Goal: Task Accomplishment & Management: Manage account settings

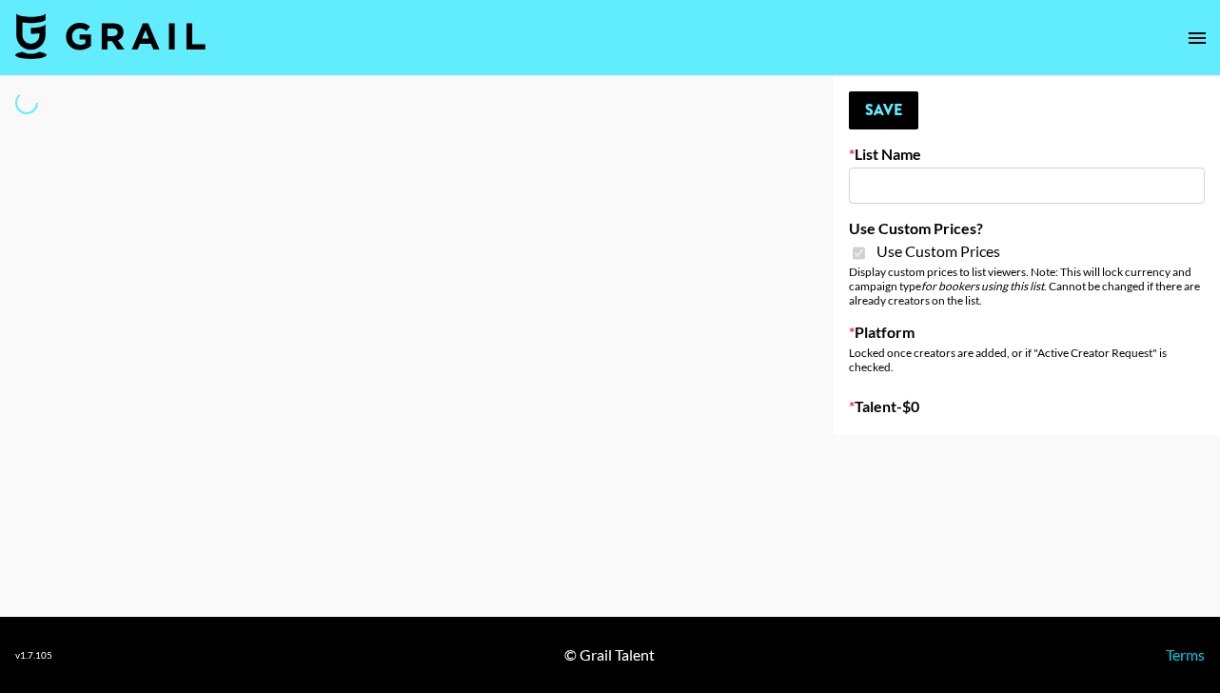
select select "Brand"
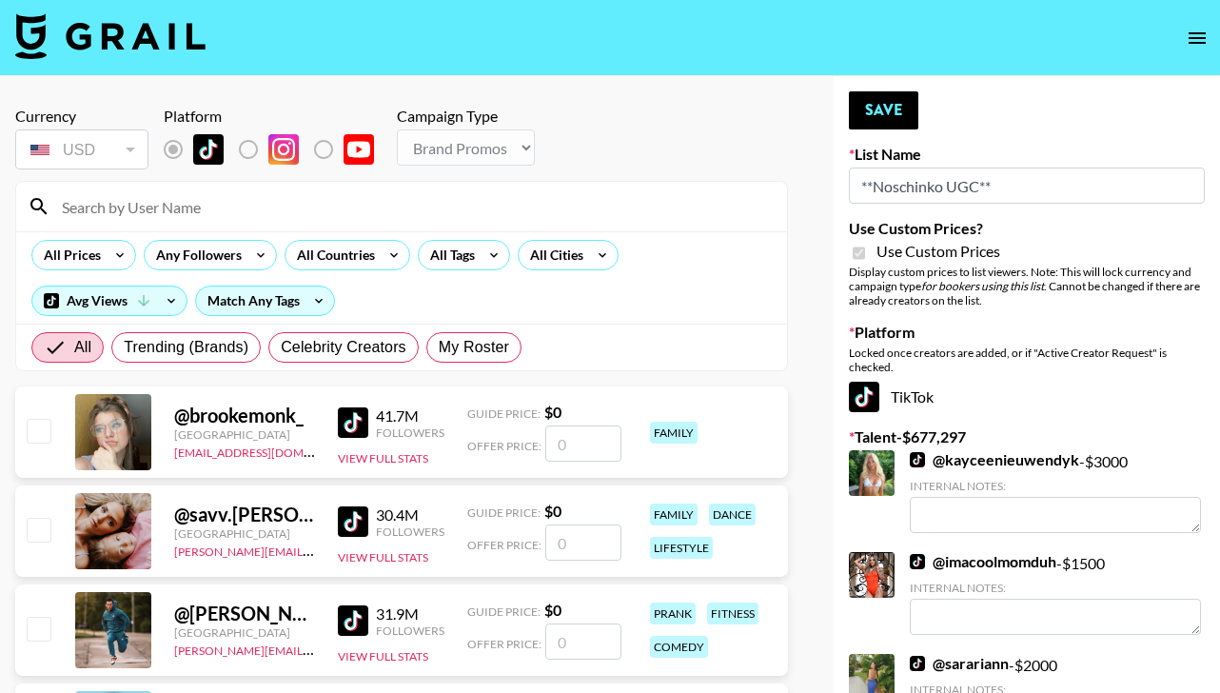
type input "**Noschinko UGC**"
checkbox input "true"
click at [169, 203] on input at bounding box center [412, 206] width 725 height 30
click at [497, 343] on span "My Roster" at bounding box center [474, 347] width 70 height 23
click at [439, 347] on input "My Roster" at bounding box center [439, 347] width 0 height 0
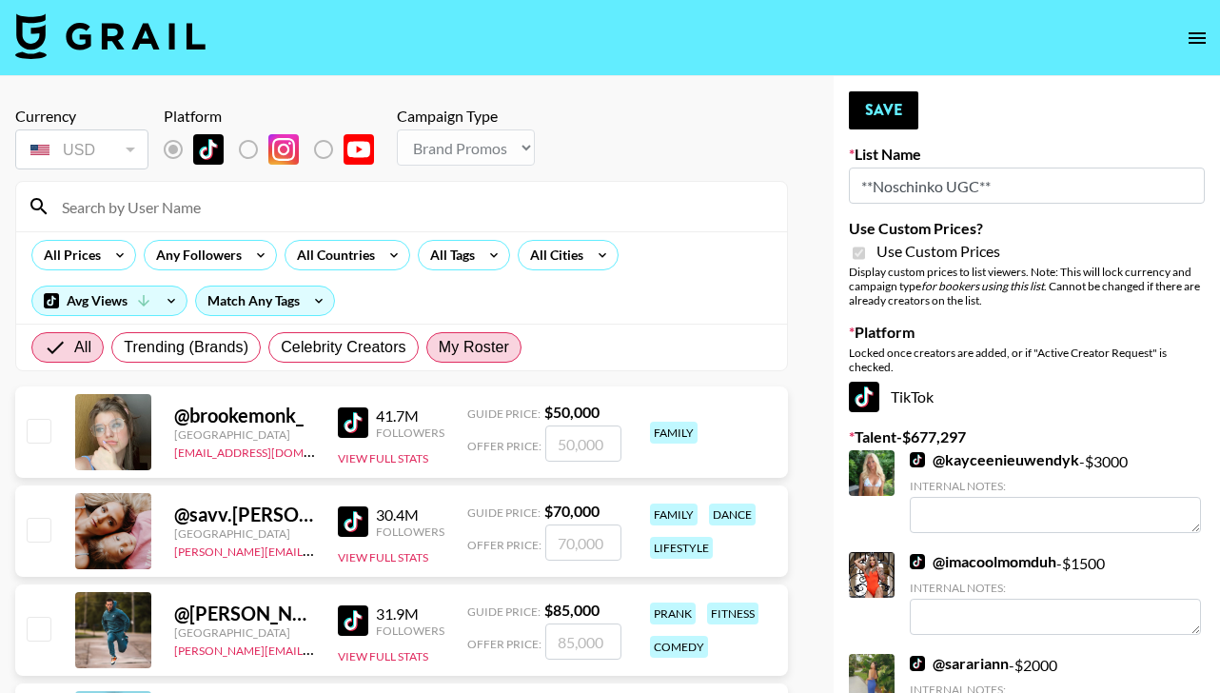
radio input "true"
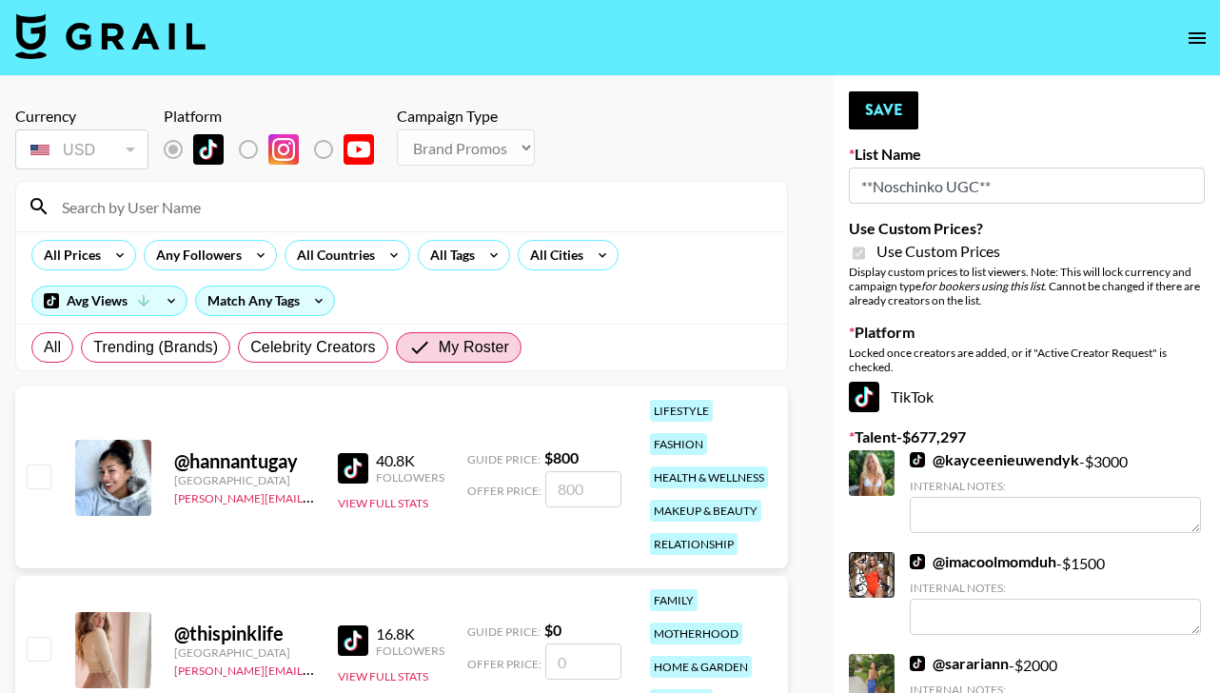
scroll to position [247, 0]
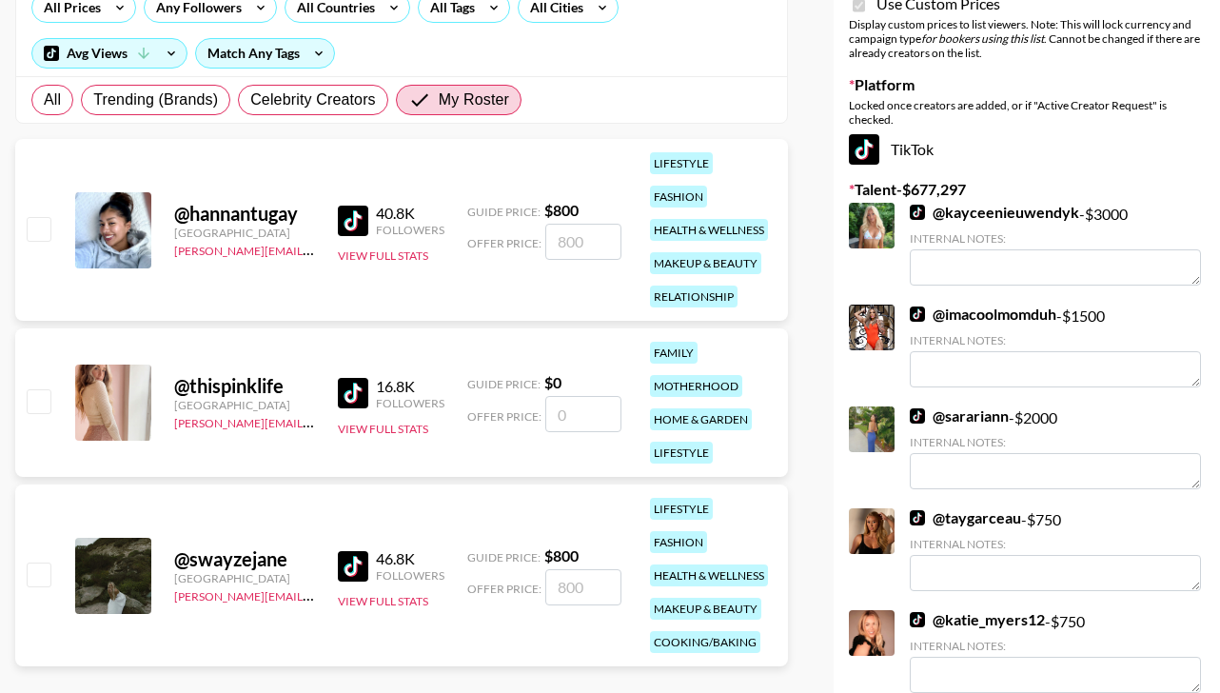
click at [43, 233] on input "checkbox" at bounding box center [38, 228] width 23 height 23
checkbox input "true"
type input "800"
click at [42, 583] on input "checkbox" at bounding box center [38, 574] width 23 height 23
checkbox input "true"
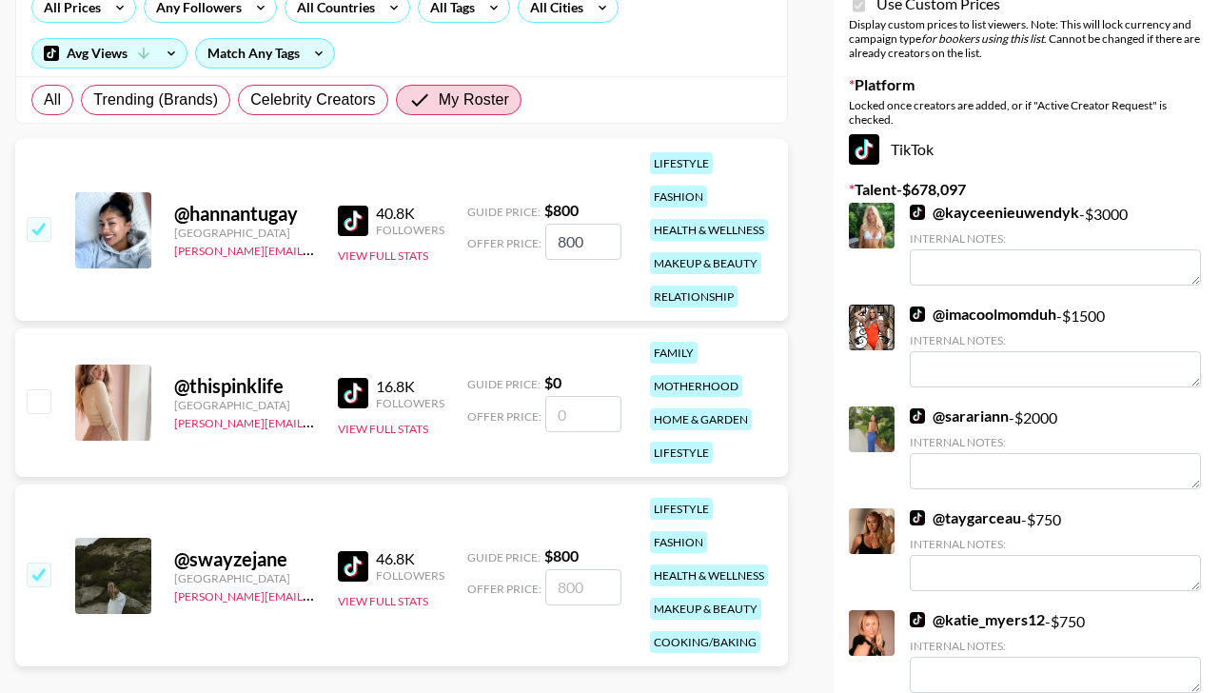
type input "800"
click at [586, 589] on input "800" at bounding box center [583, 587] width 76 height 36
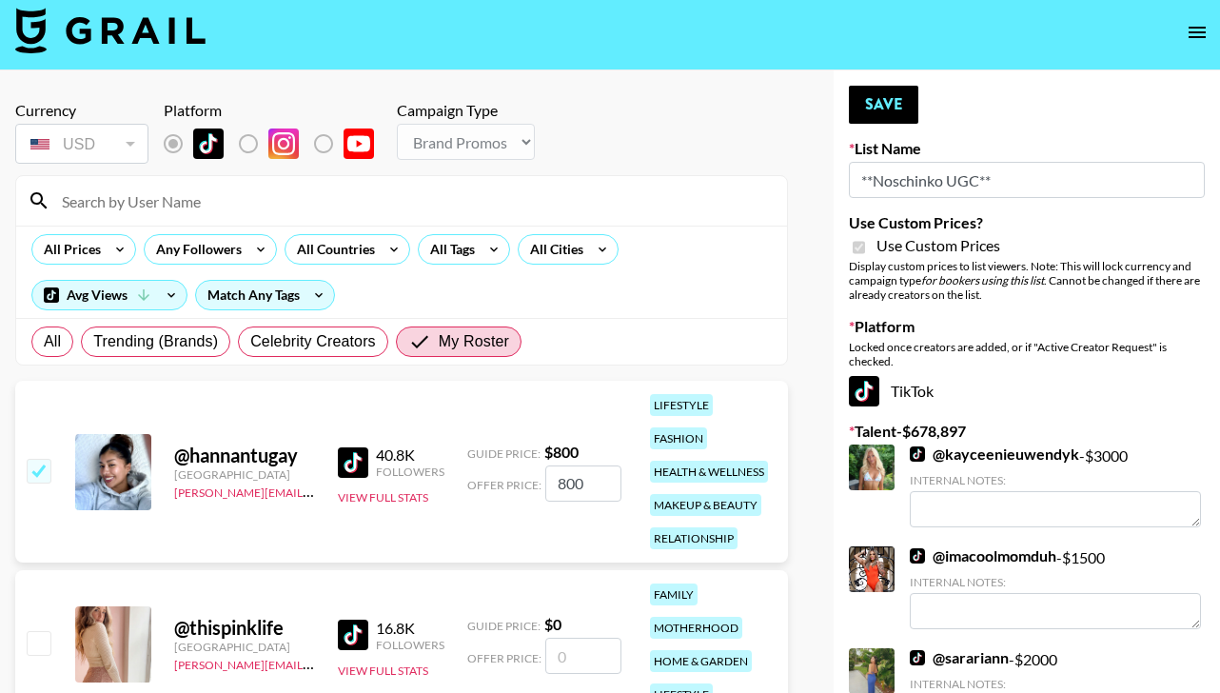
scroll to position [0, 0]
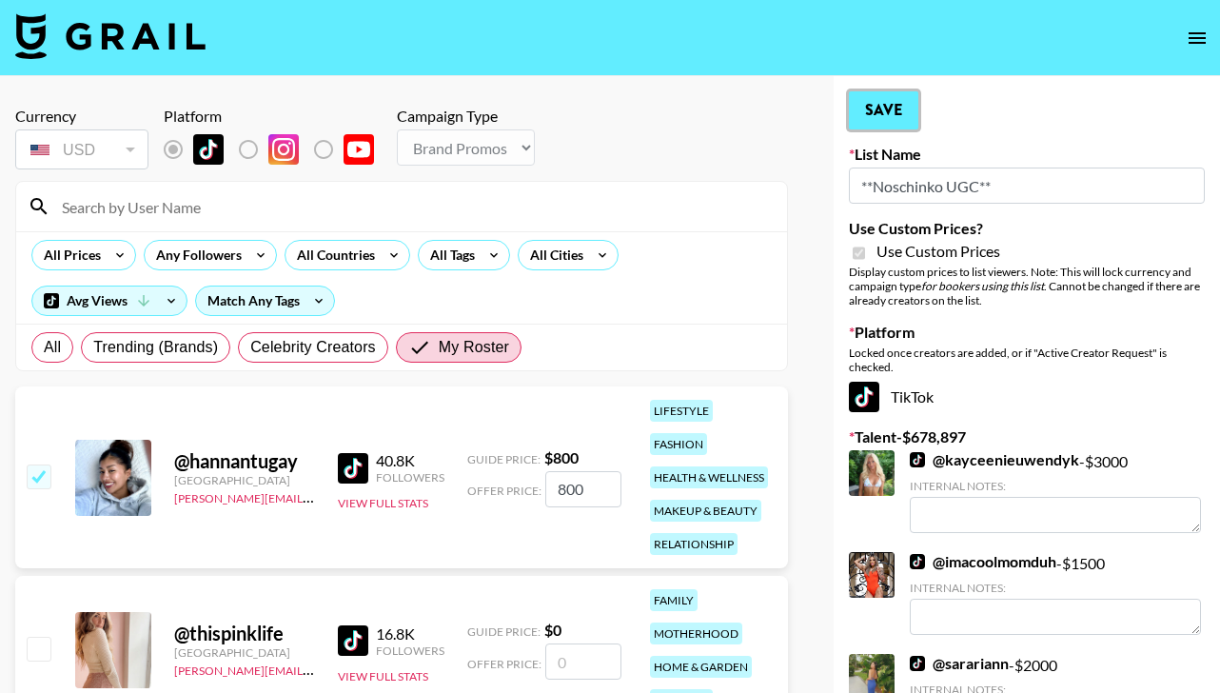
click at [880, 121] on button "Save" at bounding box center [883, 110] width 69 height 38
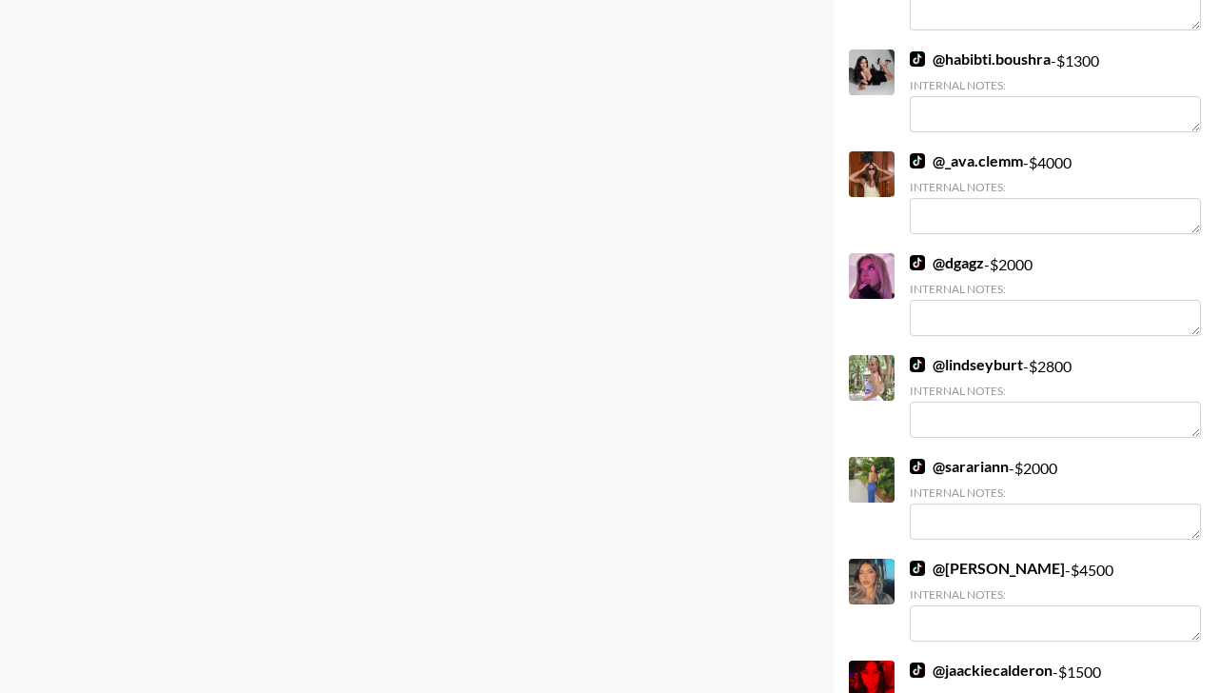
scroll to position [17468, 0]
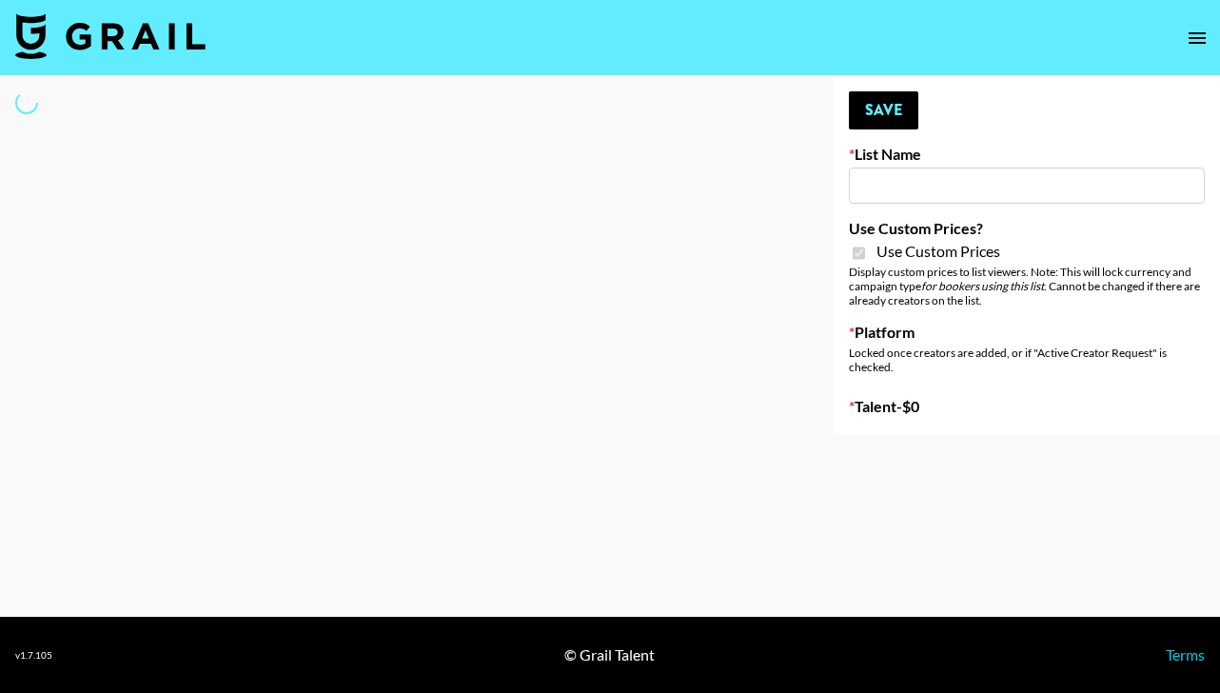
select select "Brand"
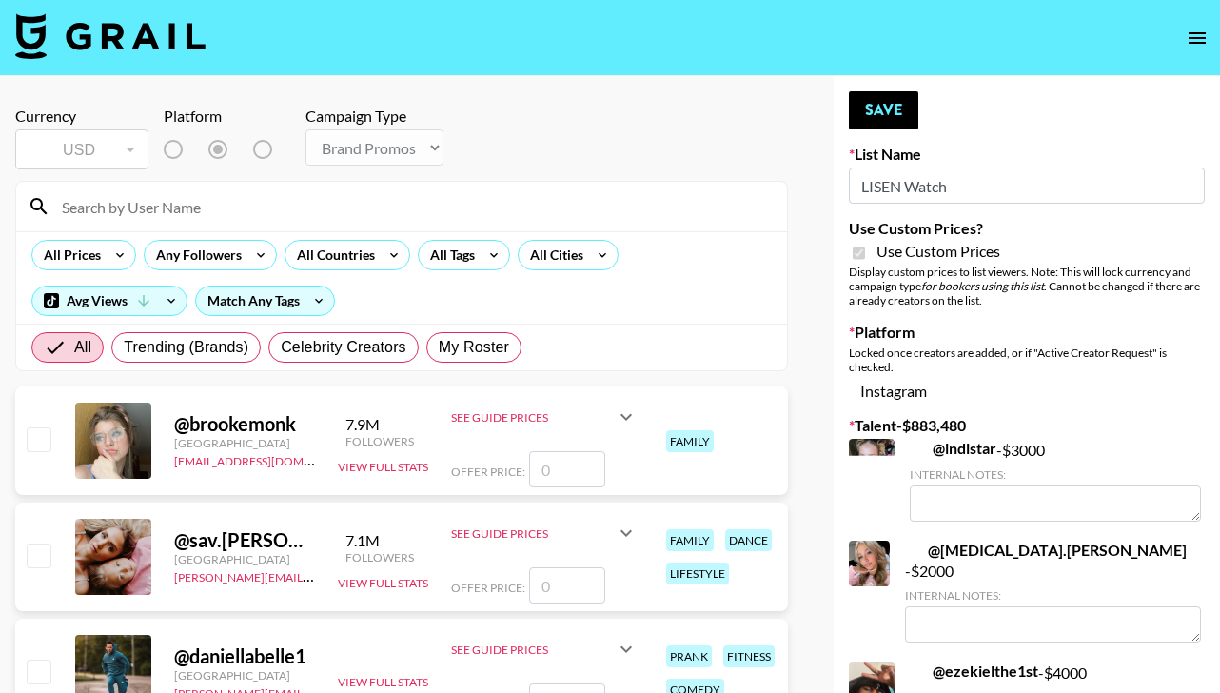
type input "LISEN Watch"
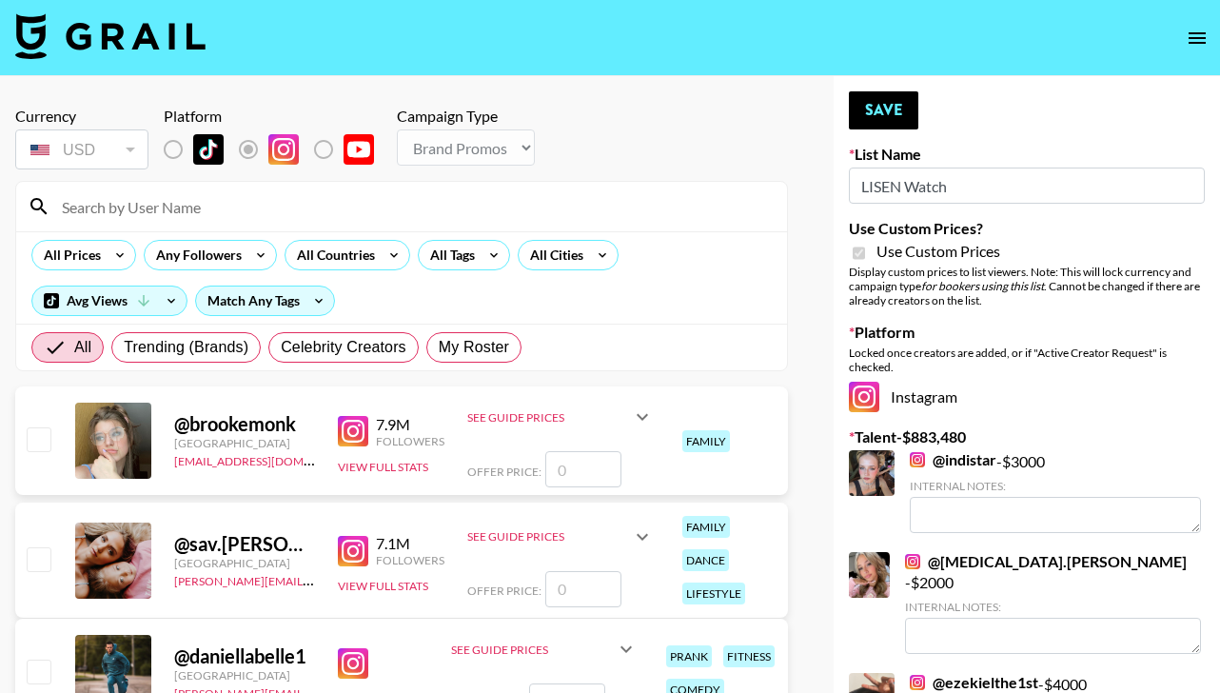
checkbox input "true"
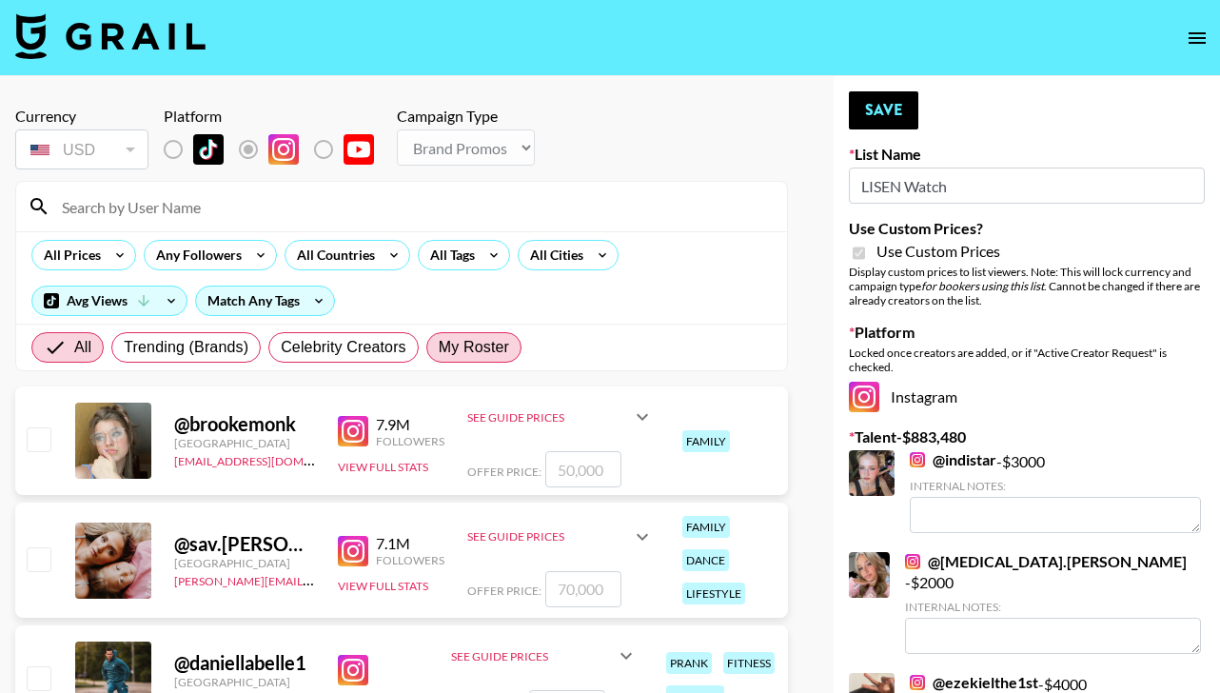
click at [493, 343] on span "My Roster" at bounding box center [474, 347] width 70 height 23
click at [439, 347] on input "My Roster" at bounding box center [439, 347] width 0 height 0
radio input "true"
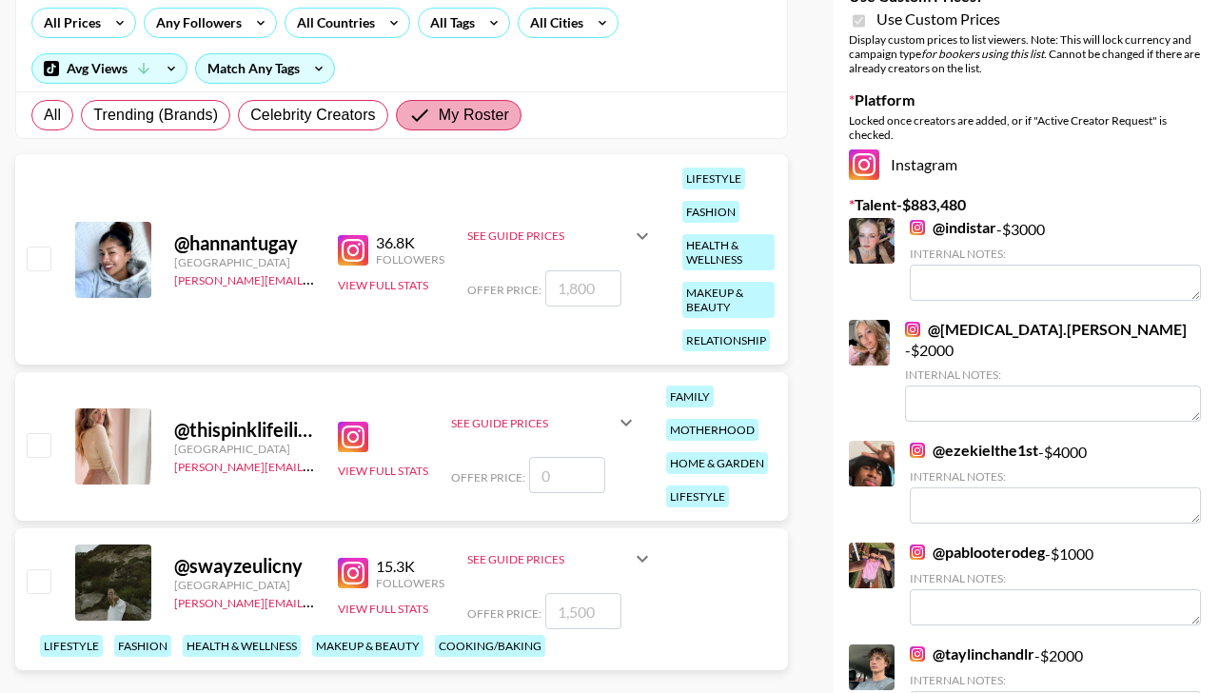
scroll to position [251, 0]
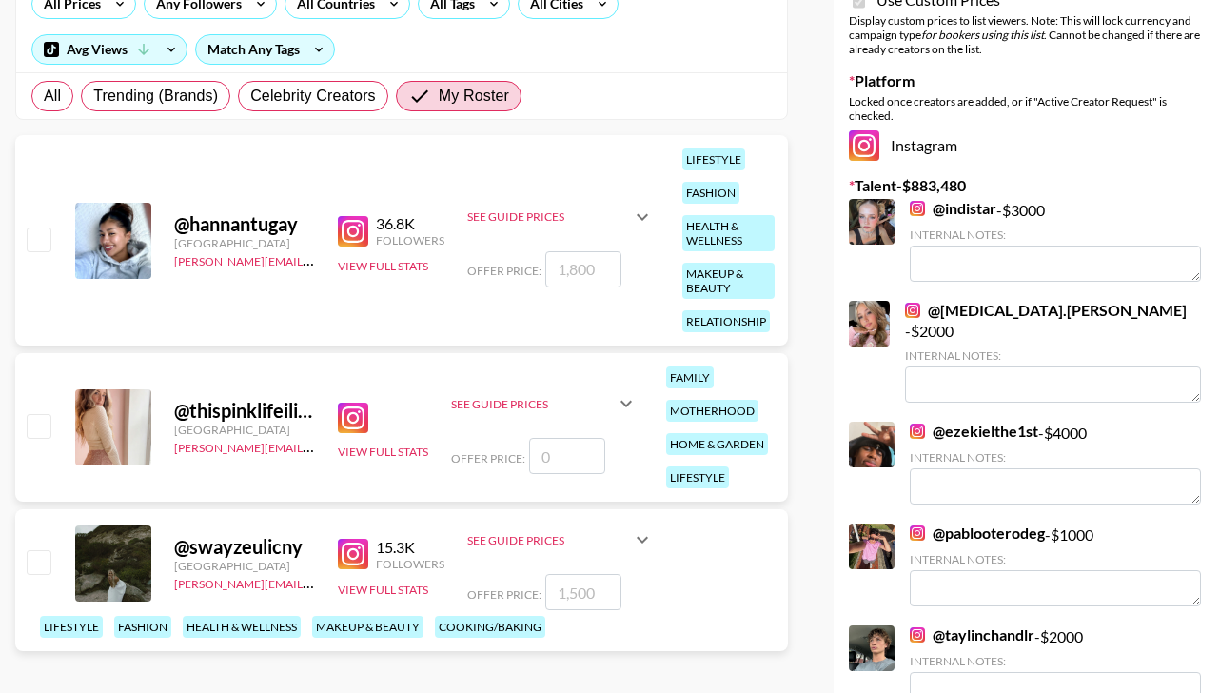
click at [41, 237] on input "checkbox" at bounding box center [38, 238] width 23 height 23
checkbox input "true"
type input "1800"
click at [39, 556] on input "checkbox" at bounding box center [38, 561] width 23 height 23
checkbox input "true"
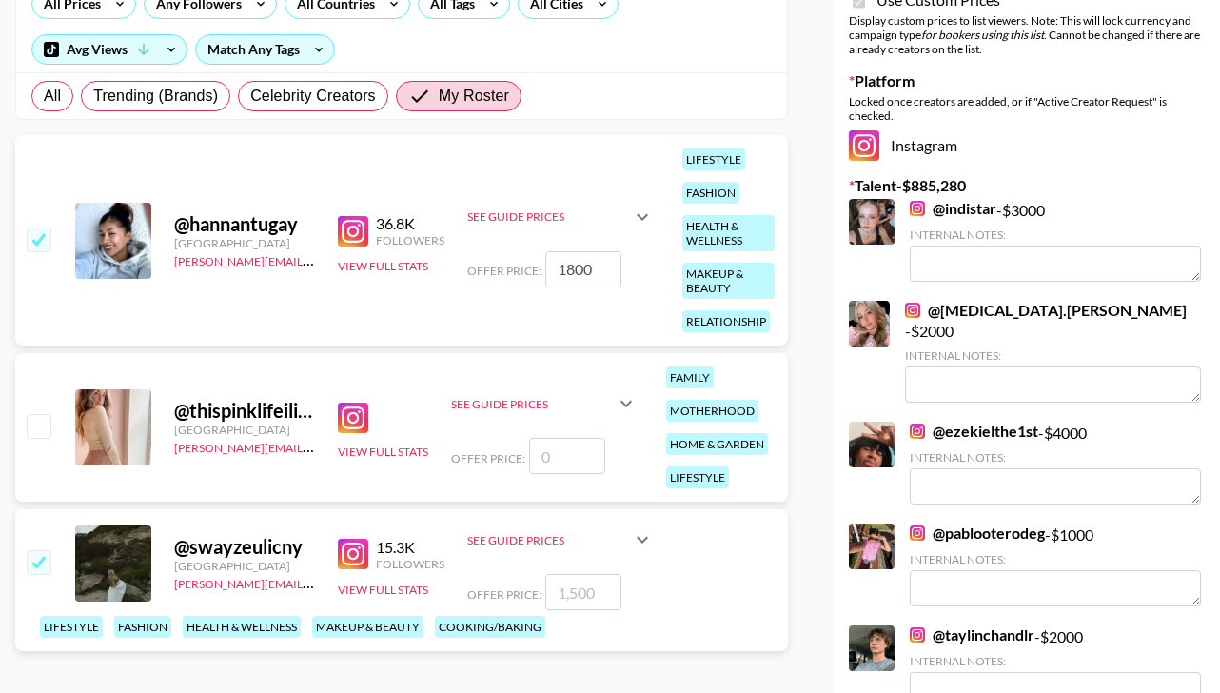
type input "1500"
click at [601, 265] on input "1800" at bounding box center [583, 269] width 76 height 36
type input "1000"
click at [601, 585] on input "1500" at bounding box center [583, 592] width 76 height 36
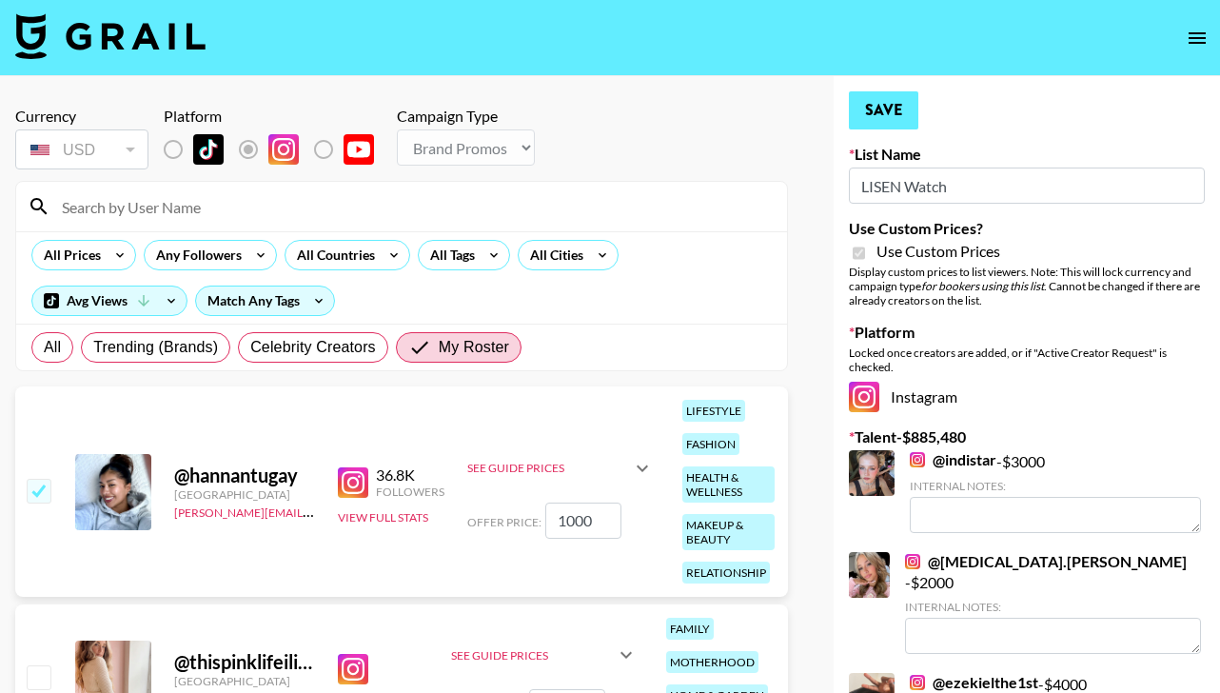
type input "1000"
click at [890, 112] on button "Save" at bounding box center [883, 110] width 69 height 38
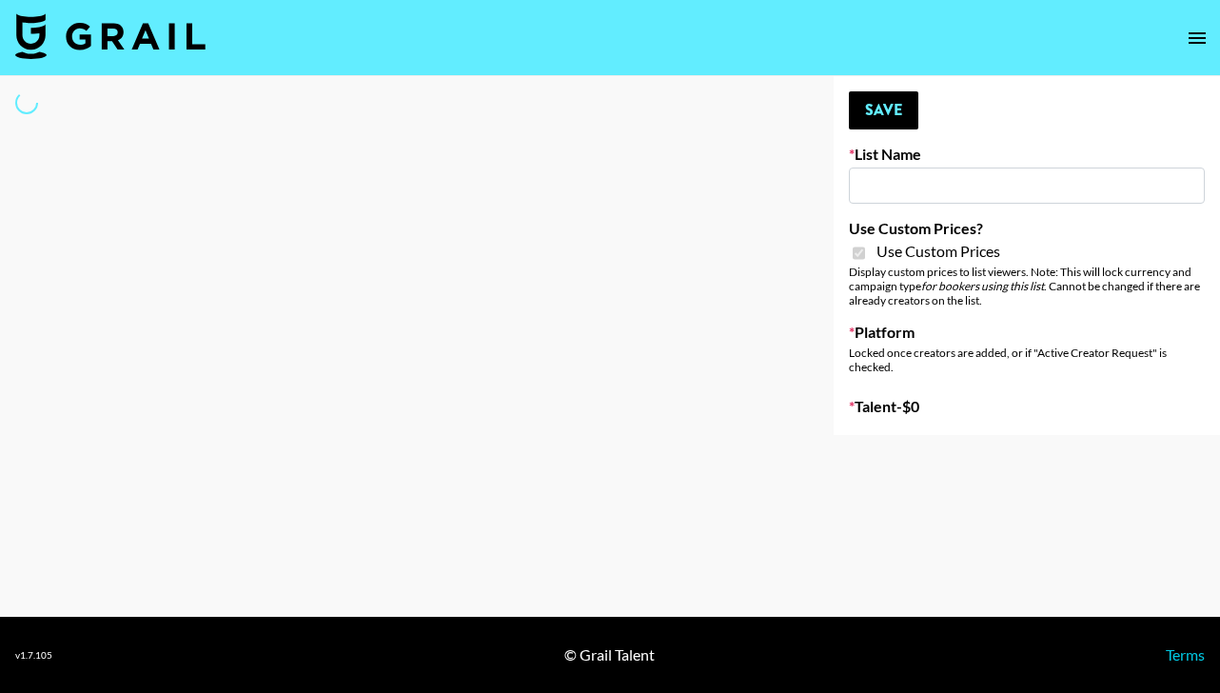
type input "Hetras"
checkbox input "true"
select select "Brand"
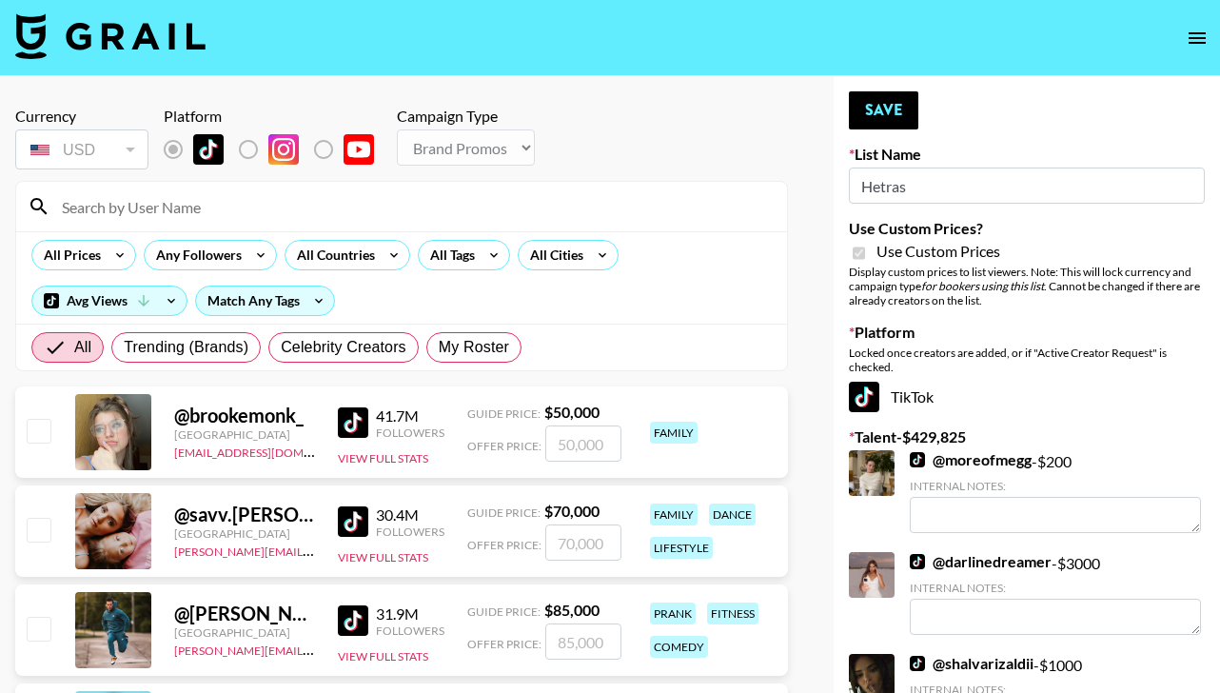
click at [469, 330] on div "All Trending (Brands) Celebrity Creators My Roster" at bounding box center [277, 348] width 498 height 46
click at [466, 344] on span "My Roster" at bounding box center [474, 347] width 70 height 23
click at [439, 347] on input "My Roster" at bounding box center [439, 347] width 0 height 0
radio input "true"
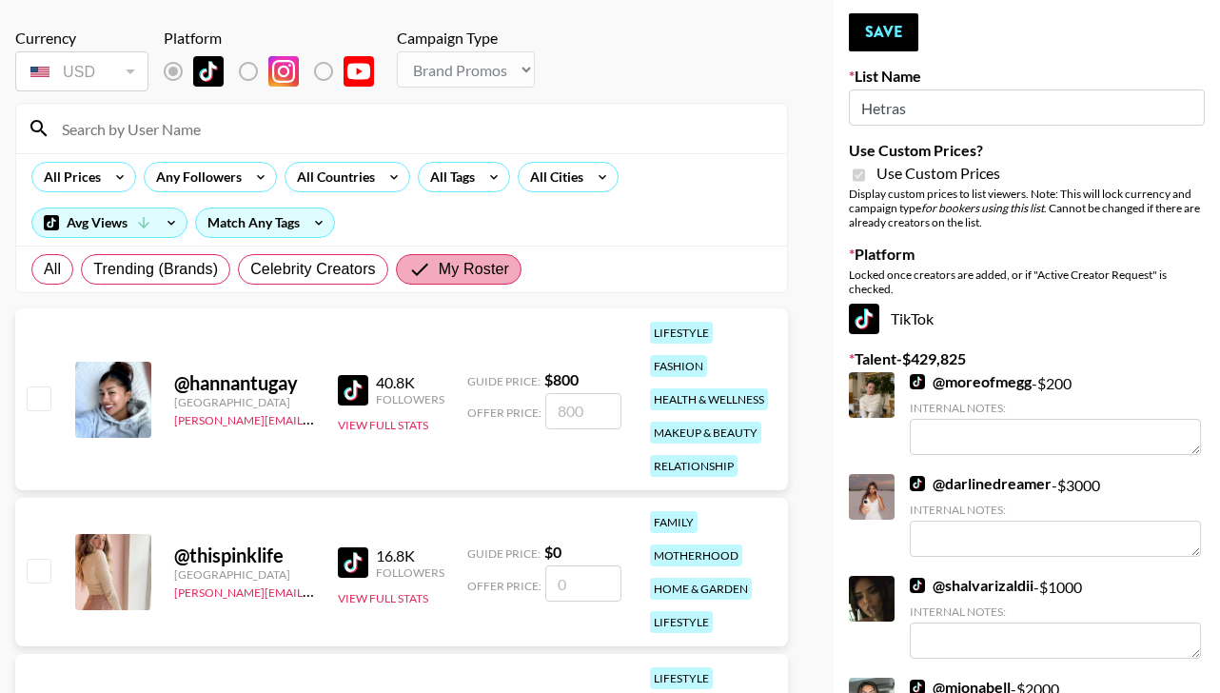
scroll to position [247, 0]
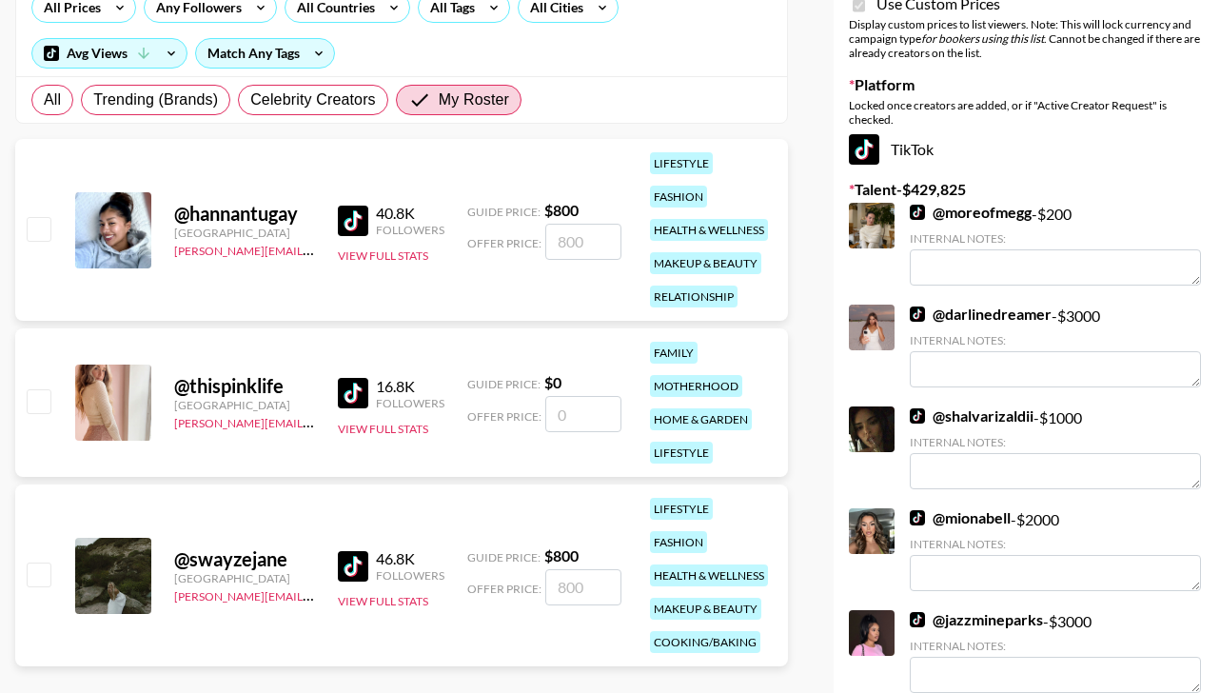
click at [36, 231] on input "checkbox" at bounding box center [38, 228] width 23 height 23
checkbox input "true"
type input "800"
click at [36, 579] on input "checkbox" at bounding box center [38, 574] width 23 height 23
checkbox input "true"
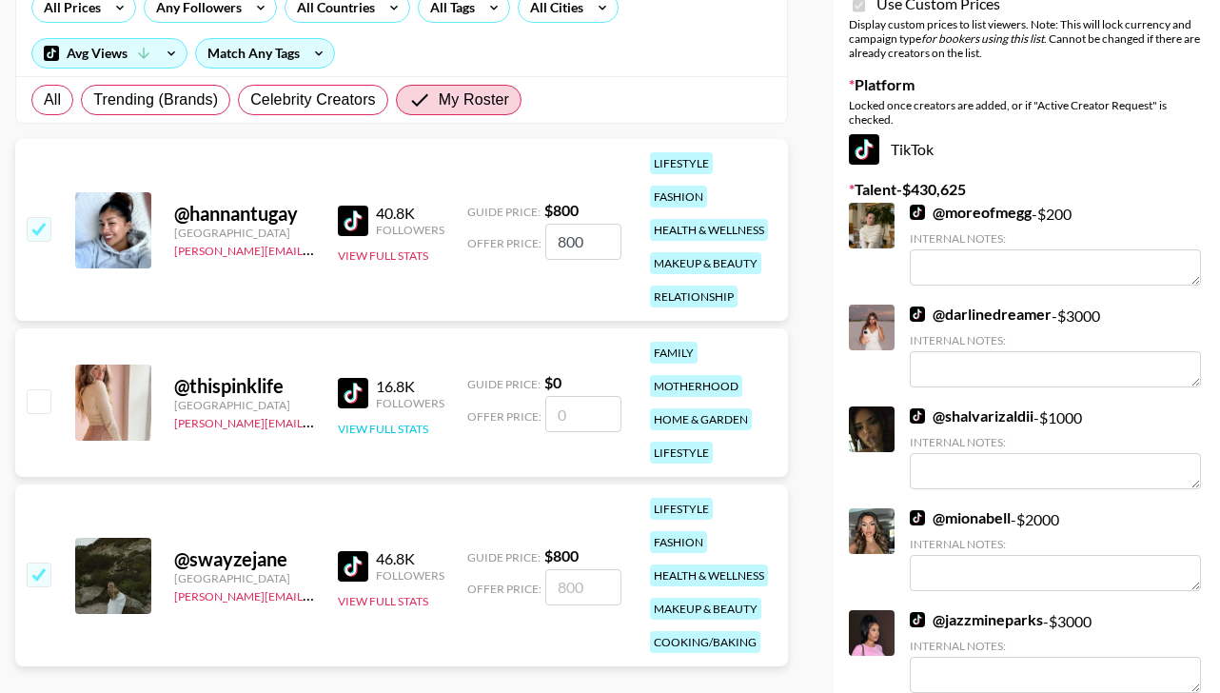
type input "800"
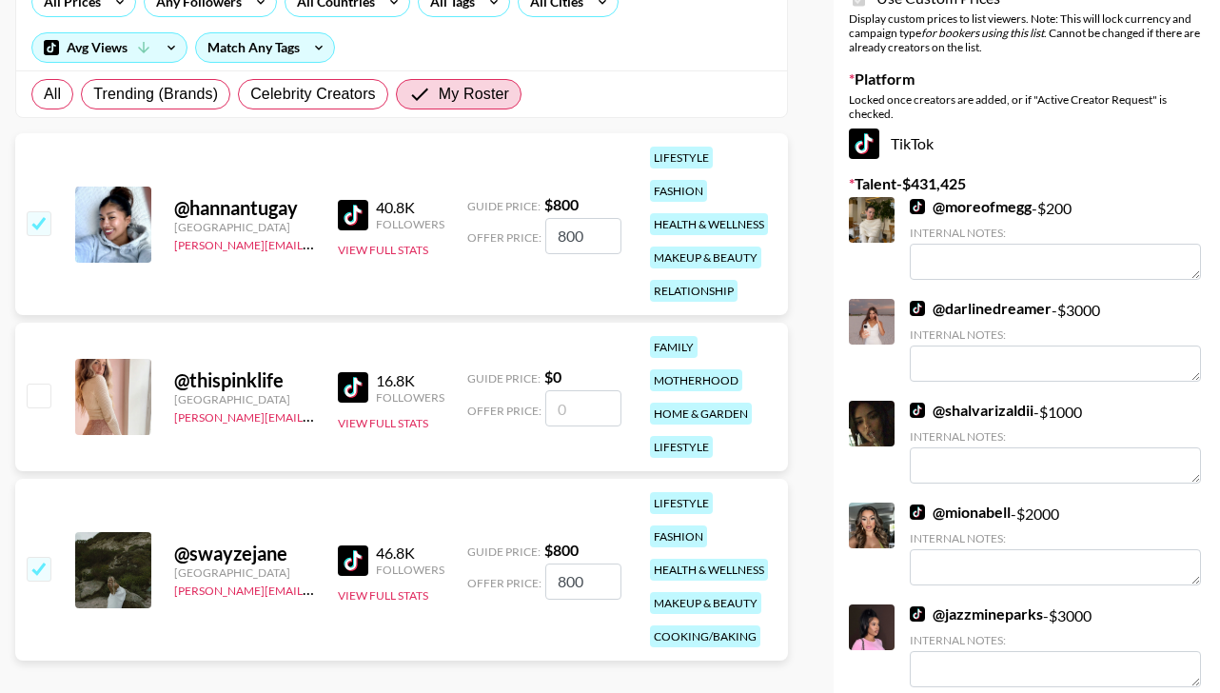
scroll to position [267, 0]
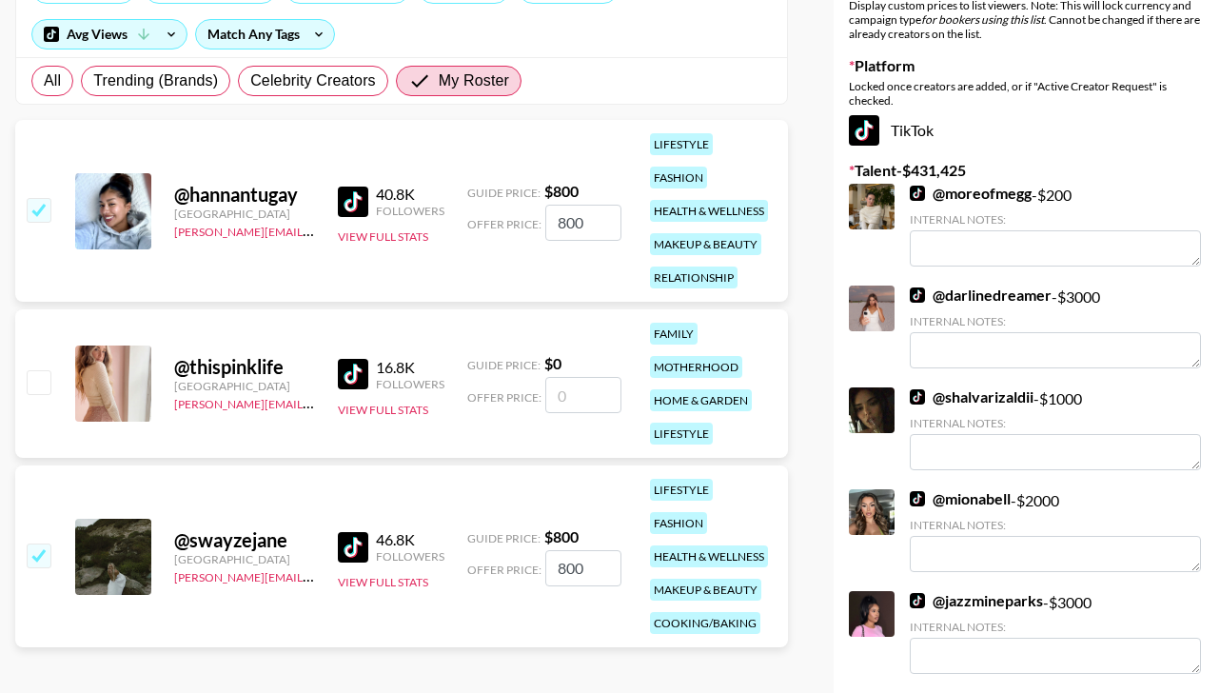
click at [596, 221] on input "800" at bounding box center [583, 223] width 76 height 36
type input "8"
checkbox input "false"
type input "6"
checkbox input "true"
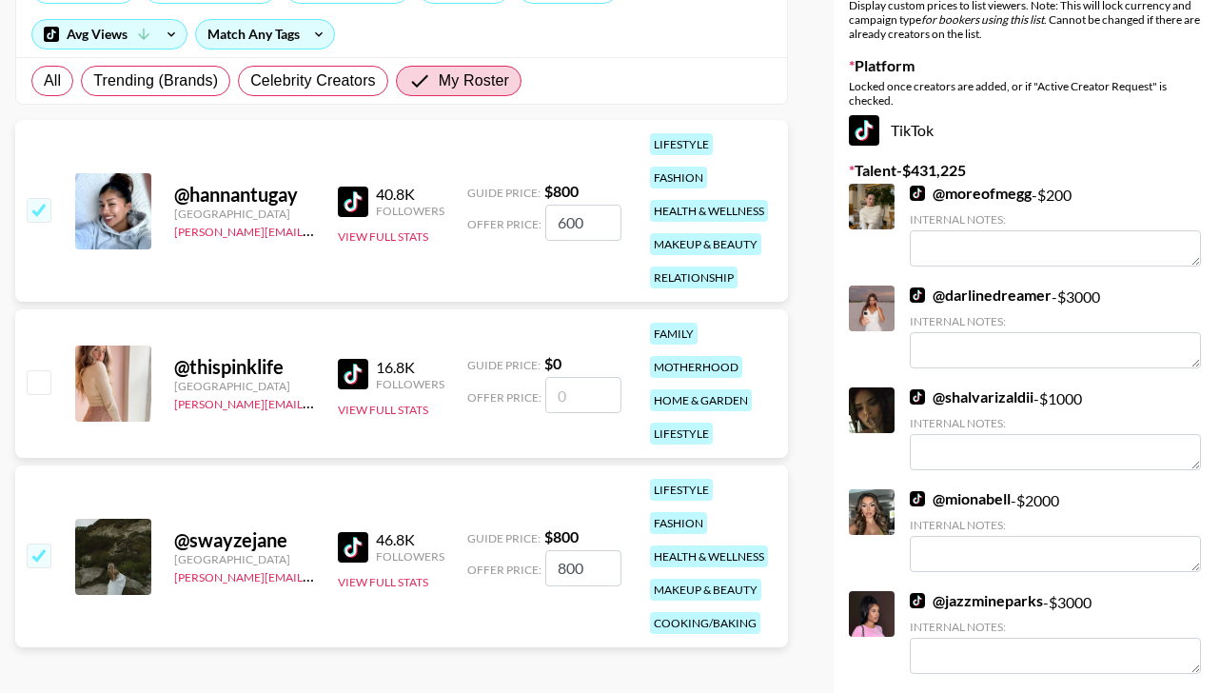
type input "600"
click at [590, 569] on input "800" at bounding box center [583, 568] width 76 height 36
type input "8"
checkbox input "false"
type input "600"
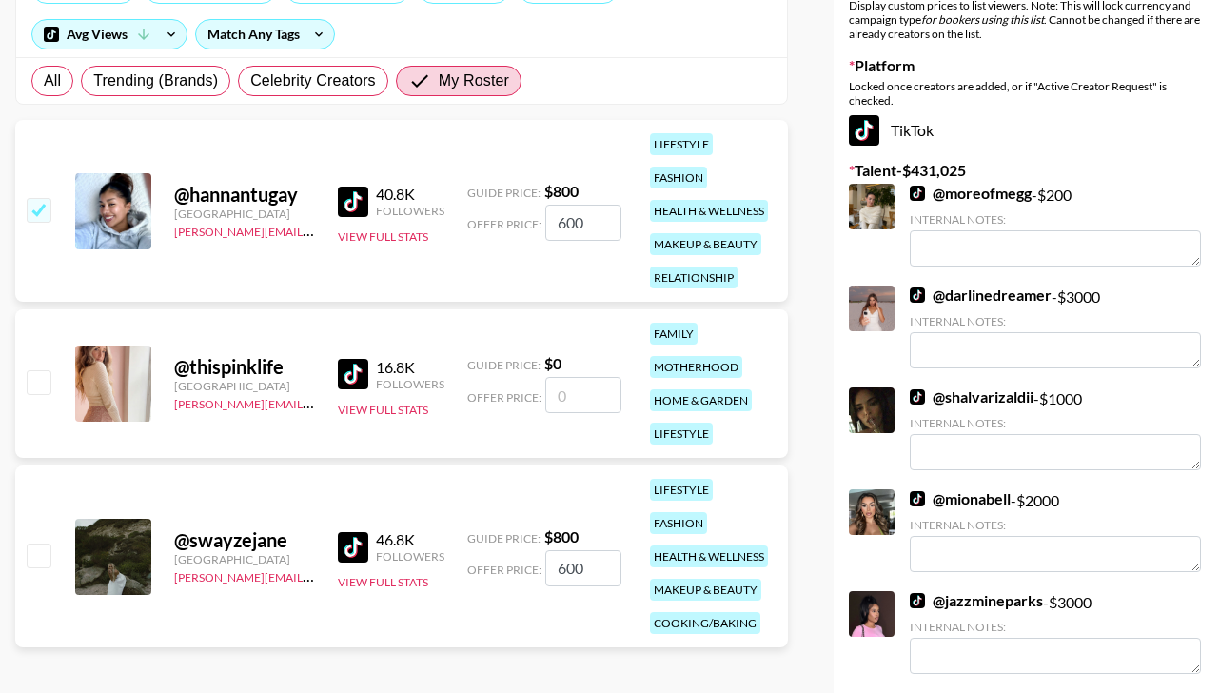
checkbox input "true"
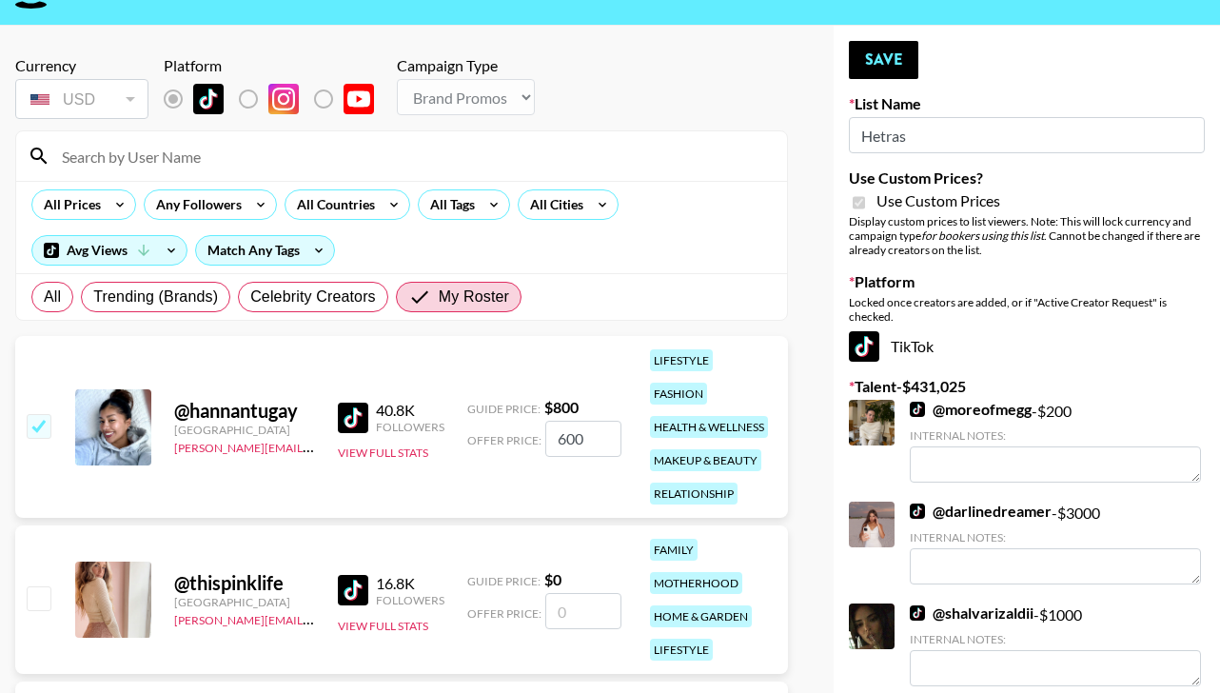
scroll to position [0, 0]
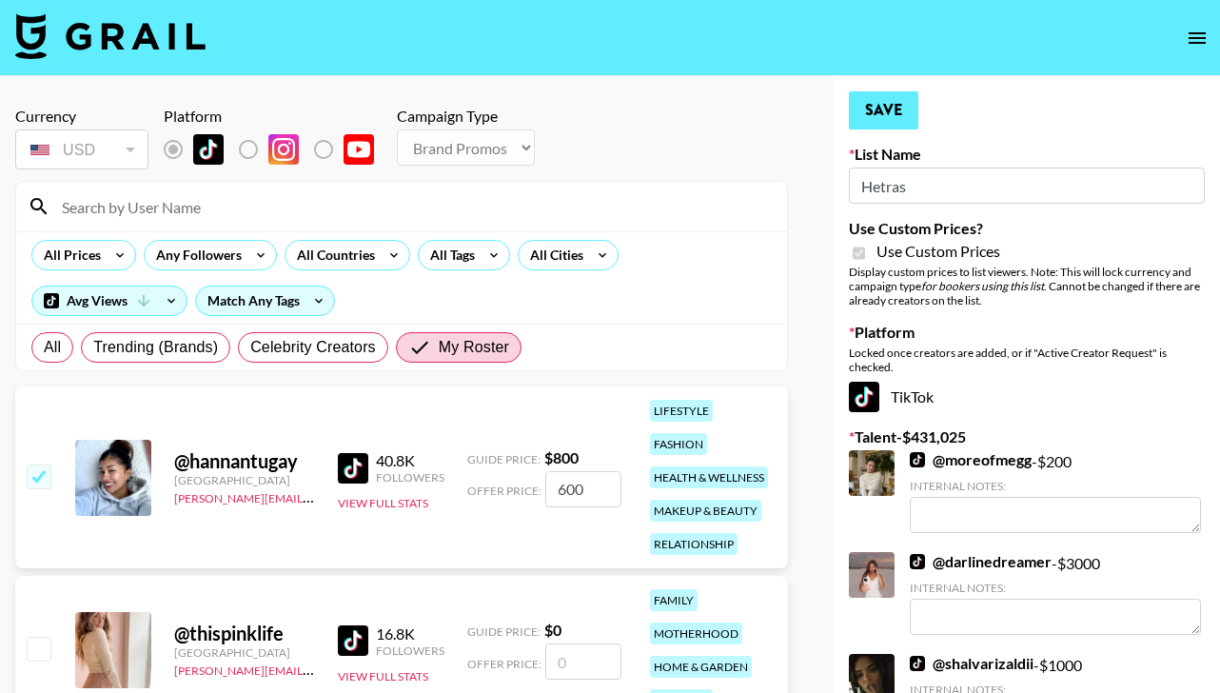
type input "600"
click at [890, 117] on button "Save" at bounding box center [883, 110] width 69 height 38
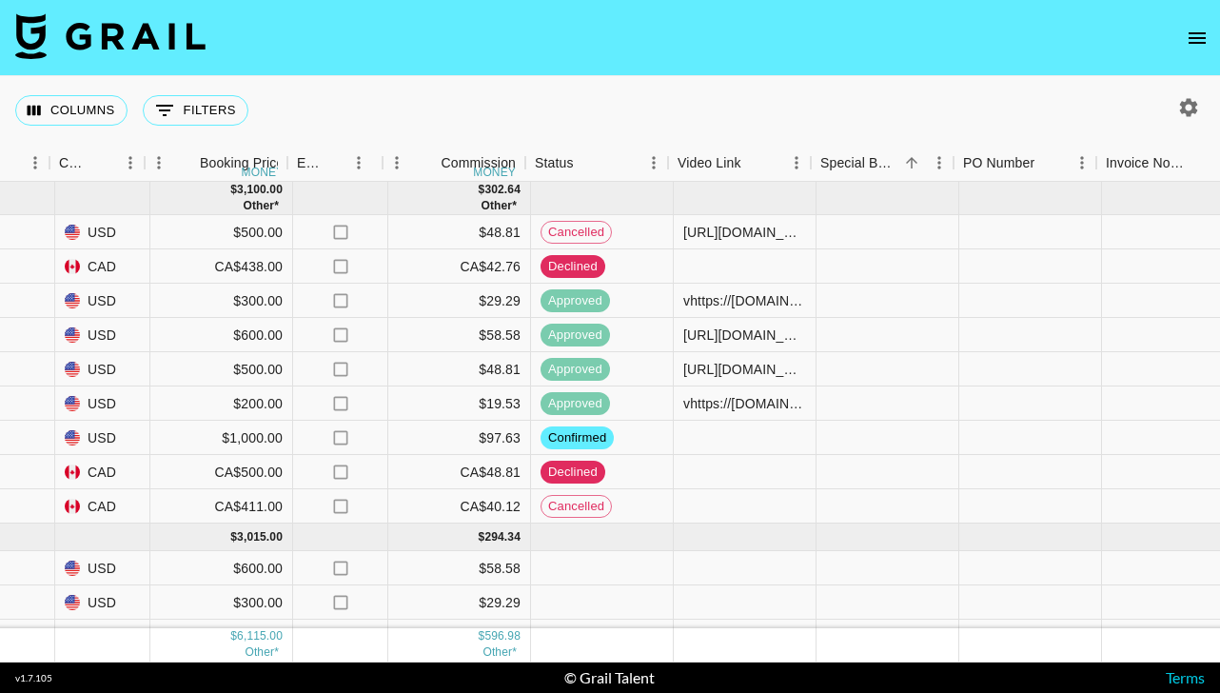
scroll to position [0, 1131]
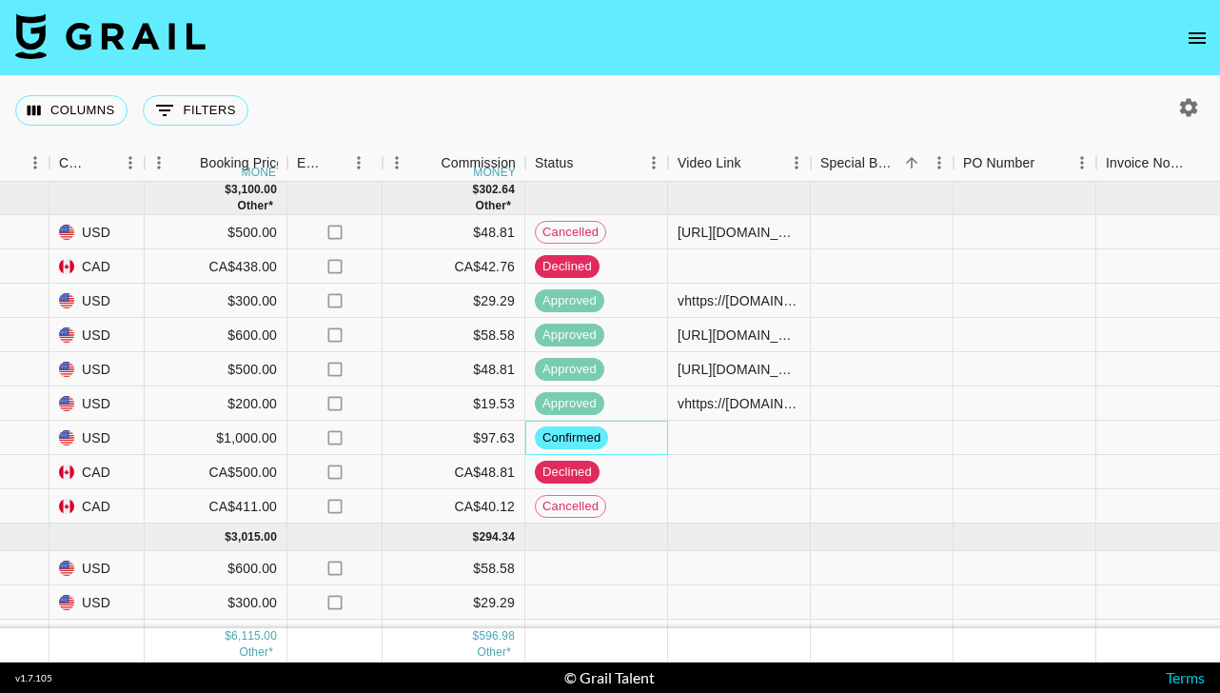
click at [585, 442] on span "confirmed" at bounding box center [571, 438] width 73 height 18
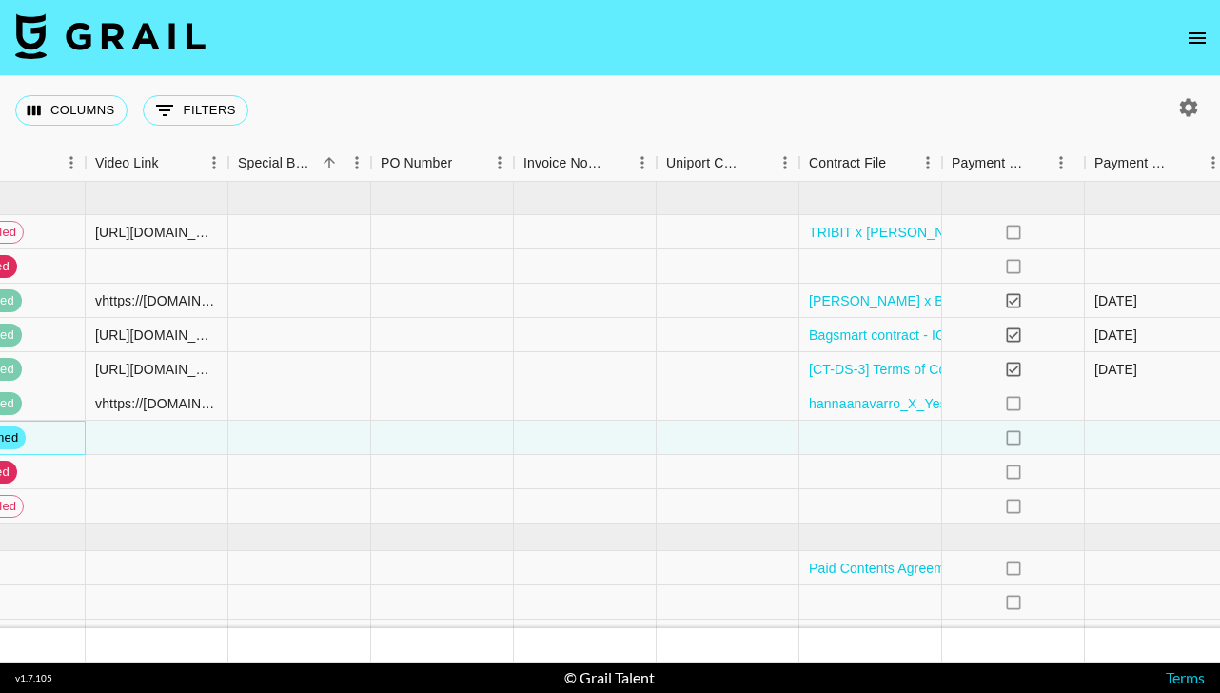
scroll to position [0, 1940]
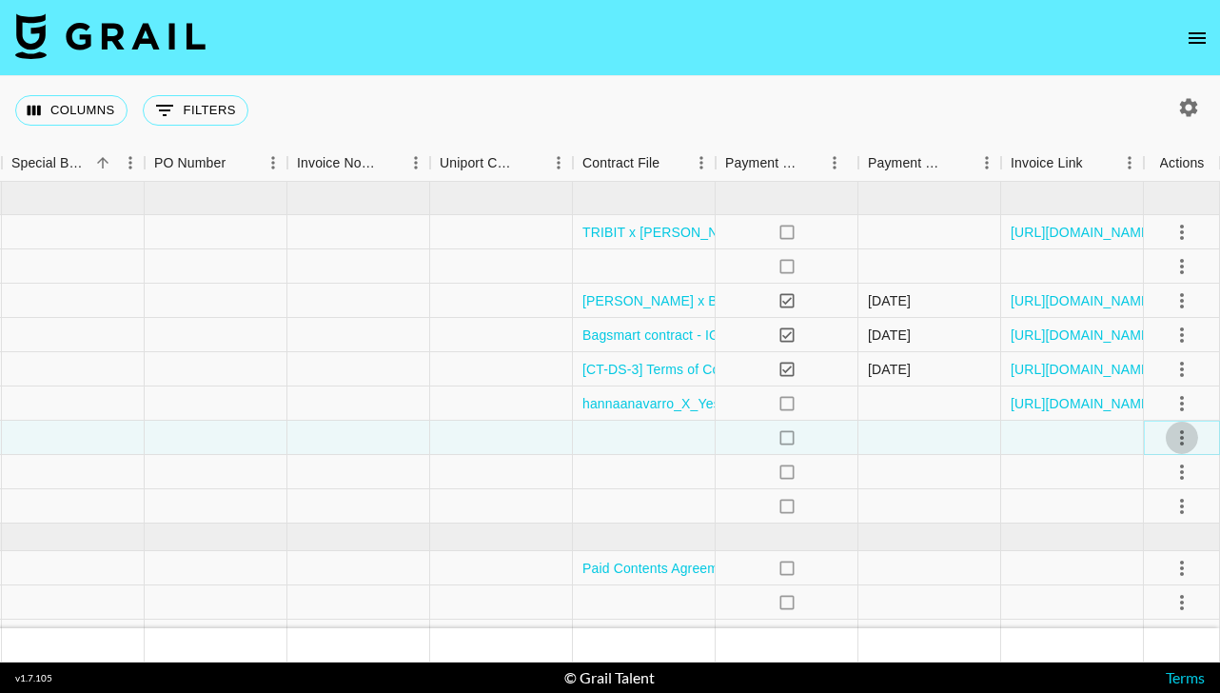
click at [1184, 435] on icon "select merge strategy" at bounding box center [1182, 437] width 23 height 23
click at [1162, 587] on li "Cancel" at bounding box center [1159, 581] width 124 height 34
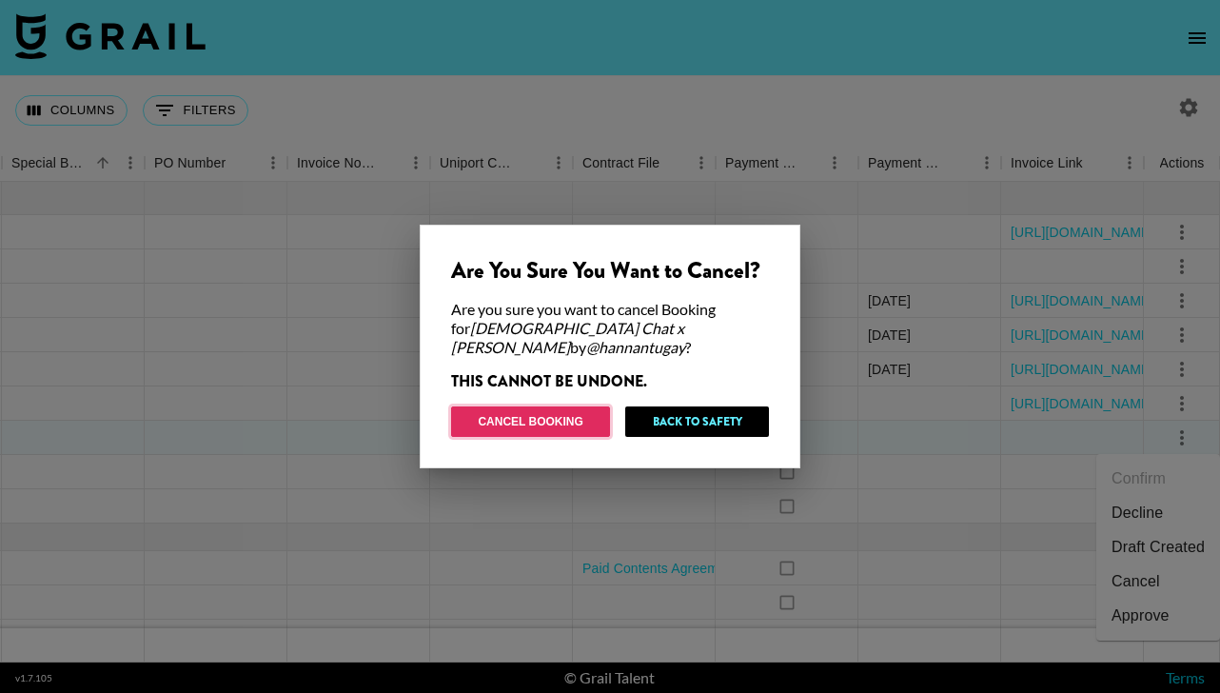
click at [557, 420] on button "Cancel Booking" at bounding box center [530, 421] width 159 height 30
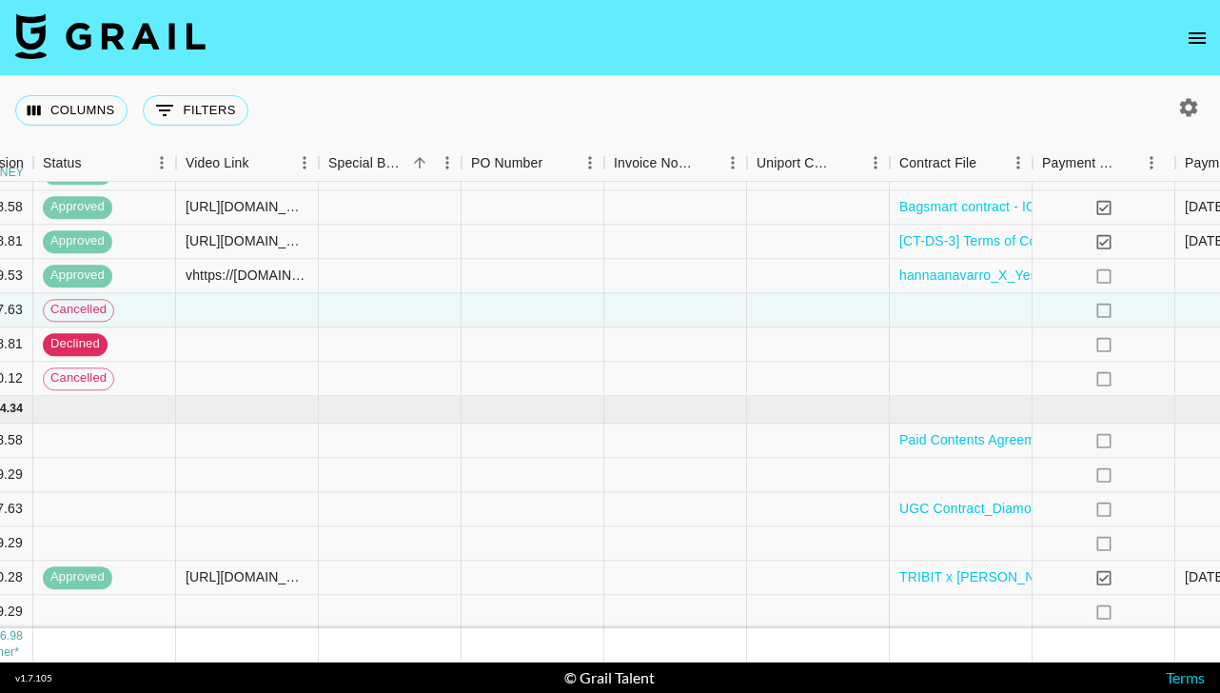
scroll to position [128, 1627]
click at [925, 510] on link "UGC Contract_Diamond Drunk_Swayze [PERSON_NAME].pdf" at bounding box center [1086, 509] width 381 height 19
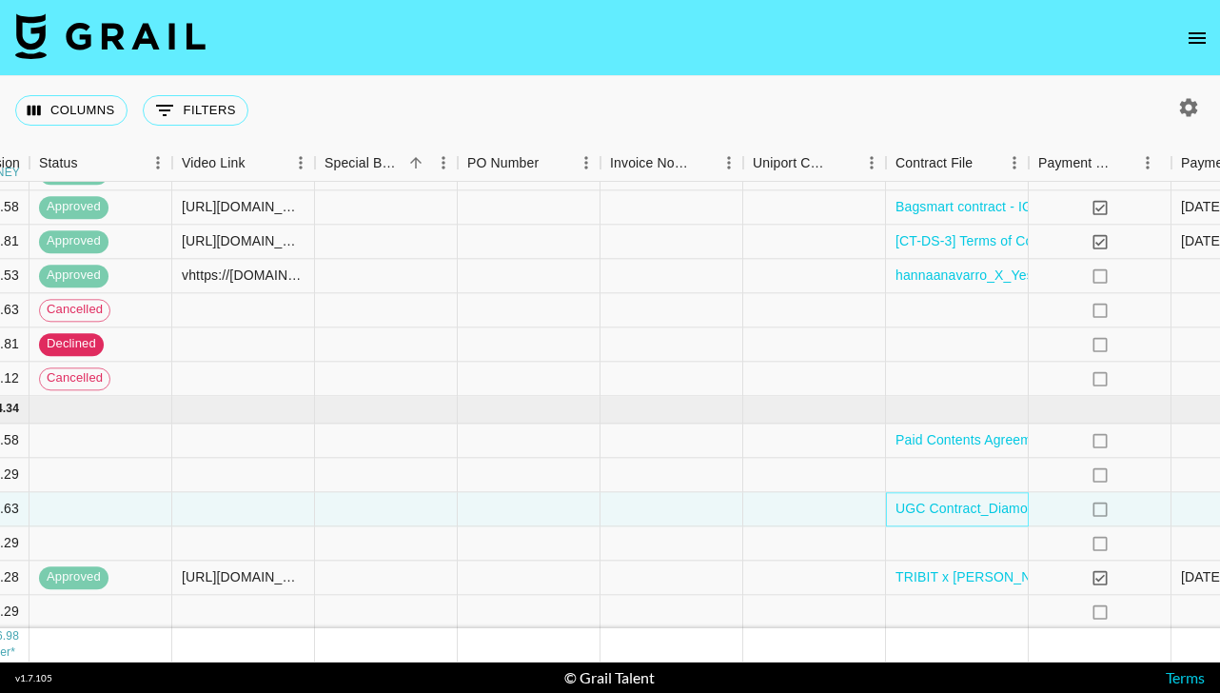
click at [892, 512] on div "UGC Contract_Diamond Drunk_Swayze [PERSON_NAME].pdf" at bounding box center [957, 509] width 143 height 34
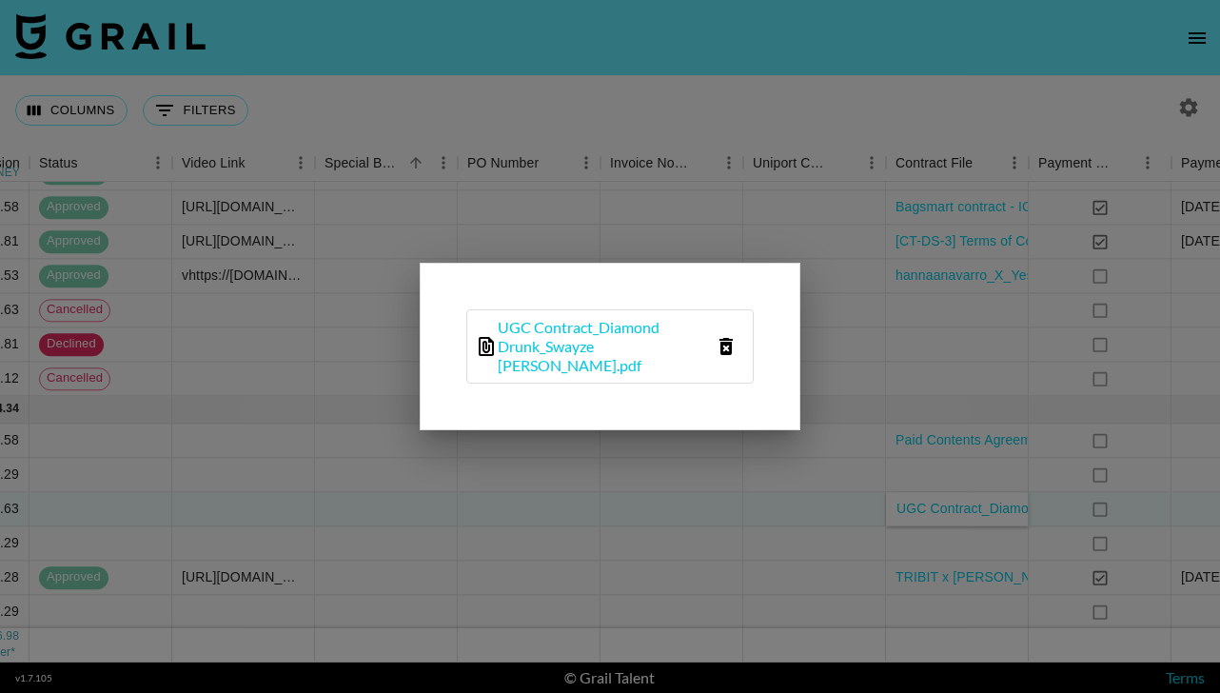
click at [723, 340] on icon "delete file" at bounding box center [726, 346] width 13 height 17
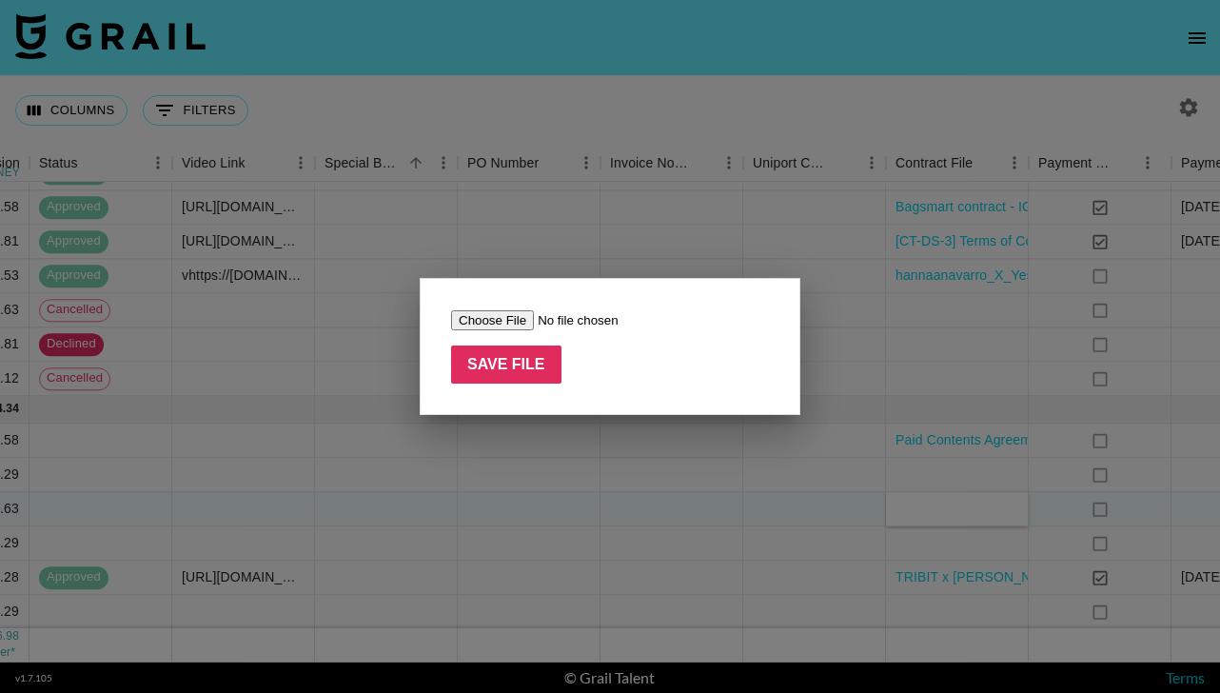
click at [496, 316] on input "file" at bounding box center [571, 320] width 241 height 20
type input "C:\fakepath\Swayze Signed Contract - Diamond Drunk.pdf"
click at [498, 375] on input "Save File" at bounding box center [506, 365] width 110 height 38
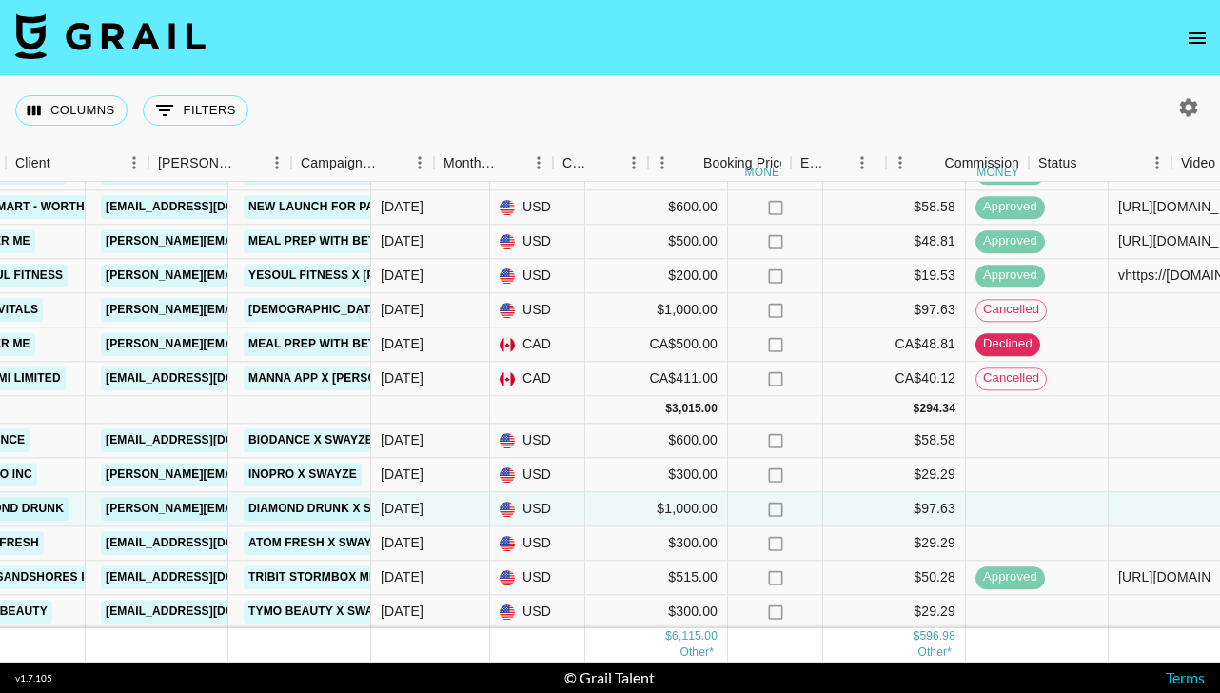
scroll to position [128, 0]
